Goal: Transaction & Acquisition: Subscribe to service/newsletter

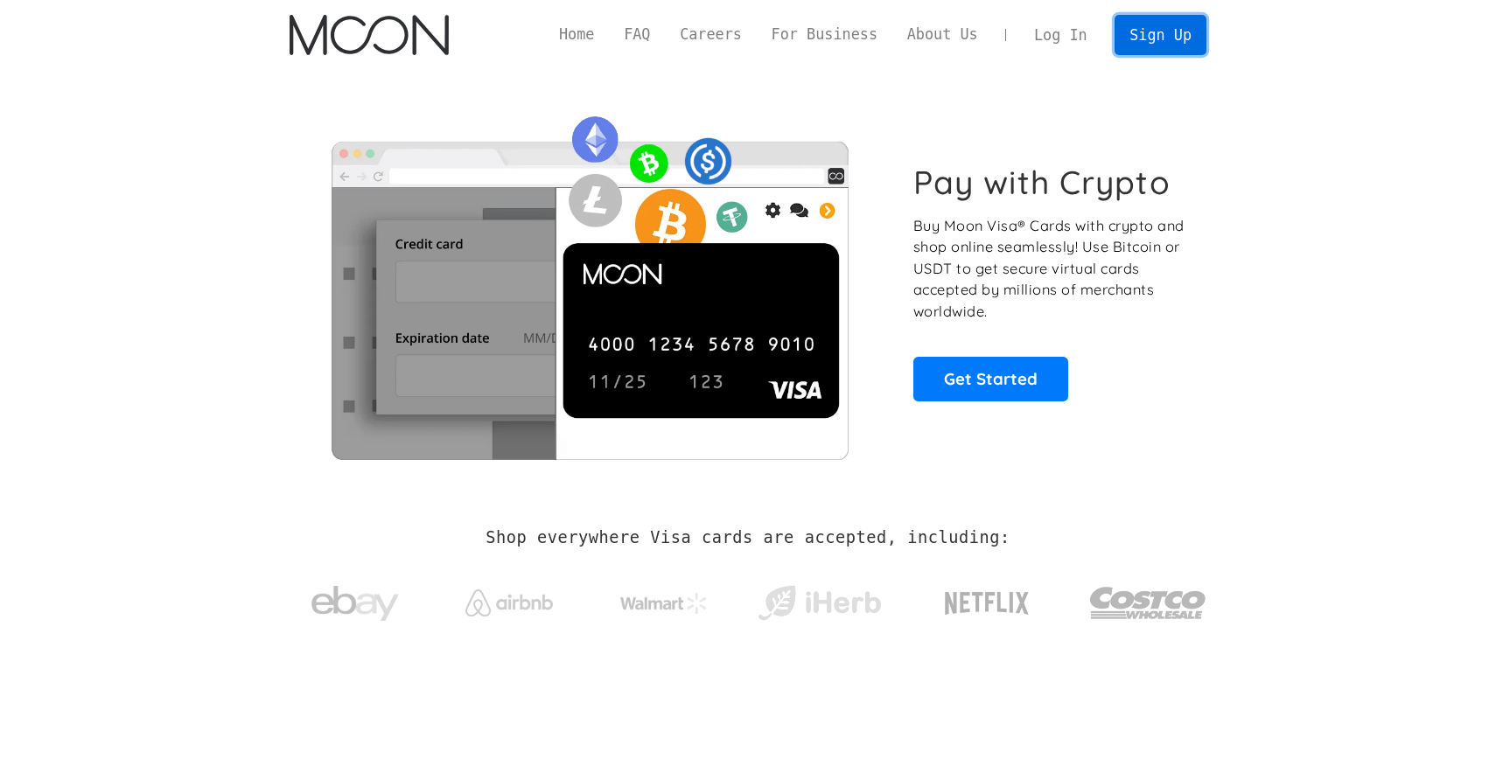
click at [1157, 33] on link "Sign Up" at bounding box center [1159, 34] width 91 height 39
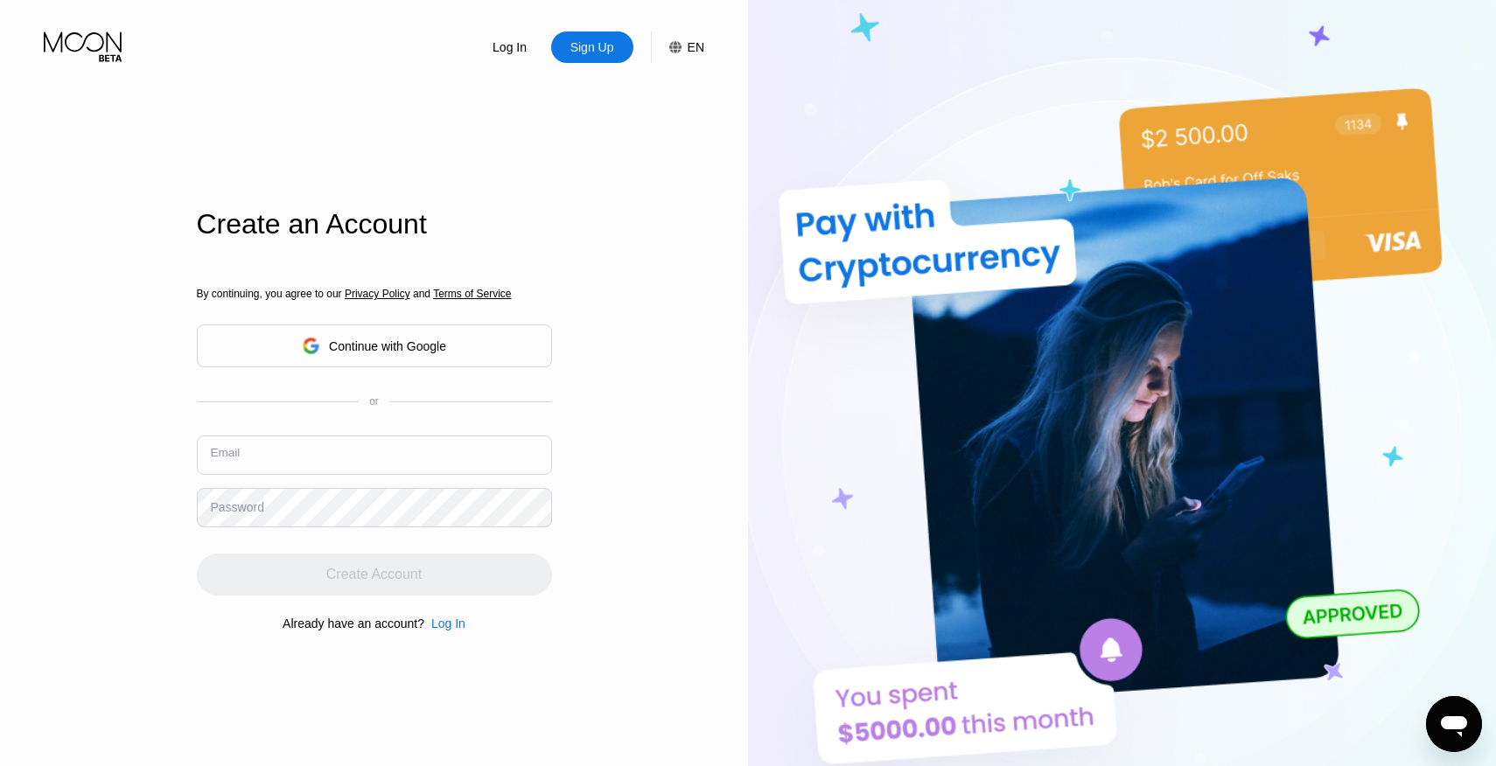
click at [378, 452] on input "text" at bounding box center [374, 455] width 355 height 39
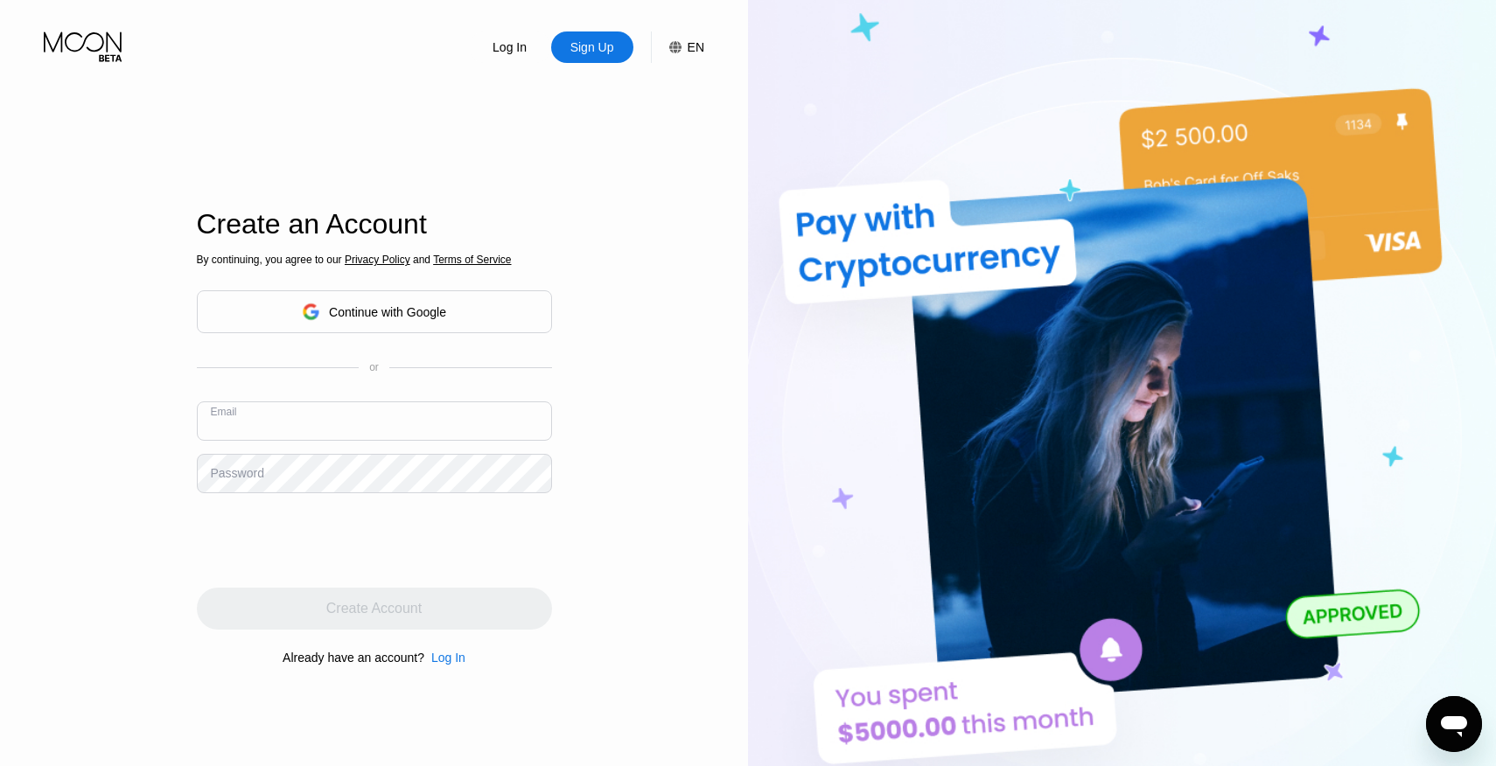
click at [387, 323] on div "Continue with Google" at bounding box center [374, 311] width 144 height 27
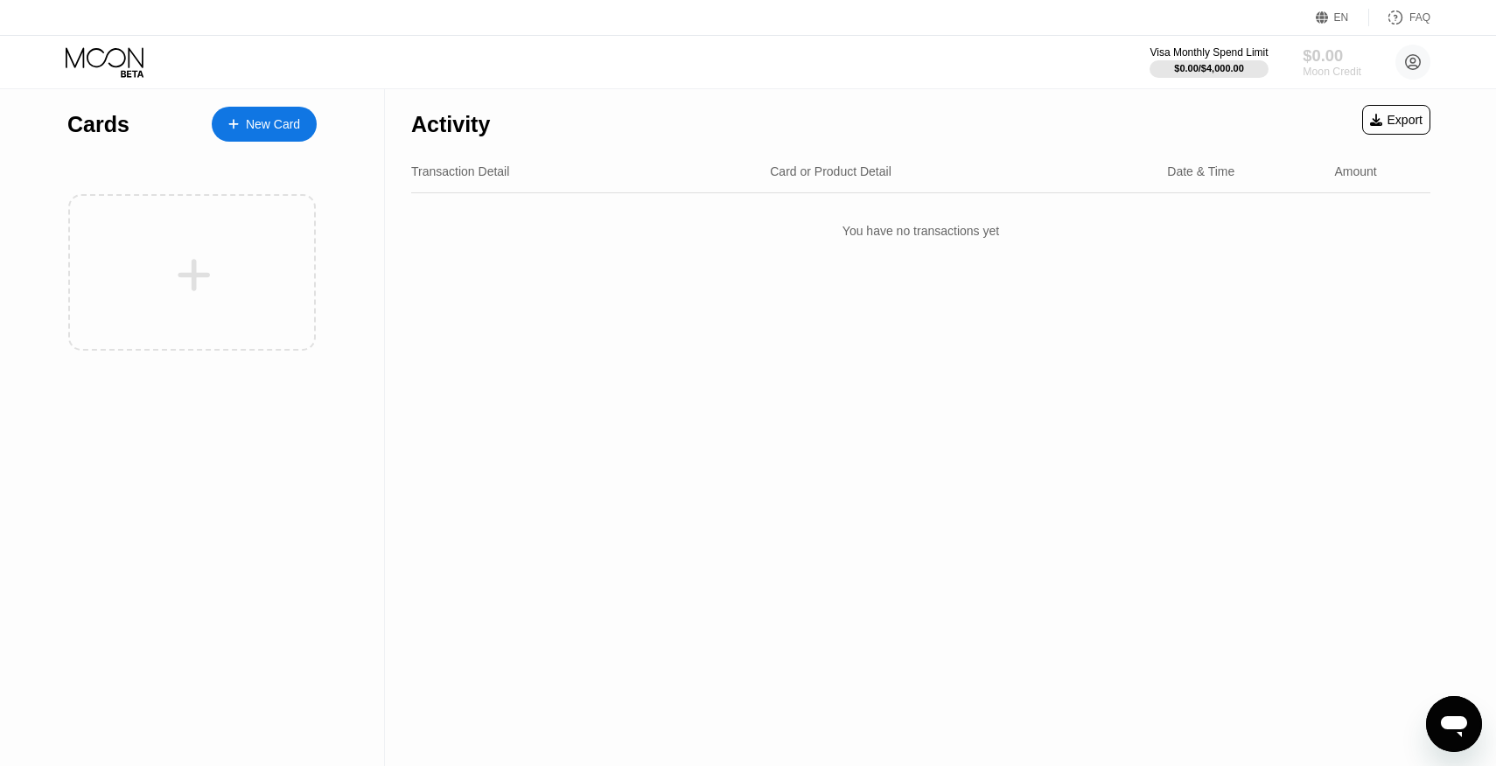
click at [1329, 59] on div "$0.00" at bounding box center [1331, 55] width 59 height 18
